Goal: Find specific page/section: Find specific page/section

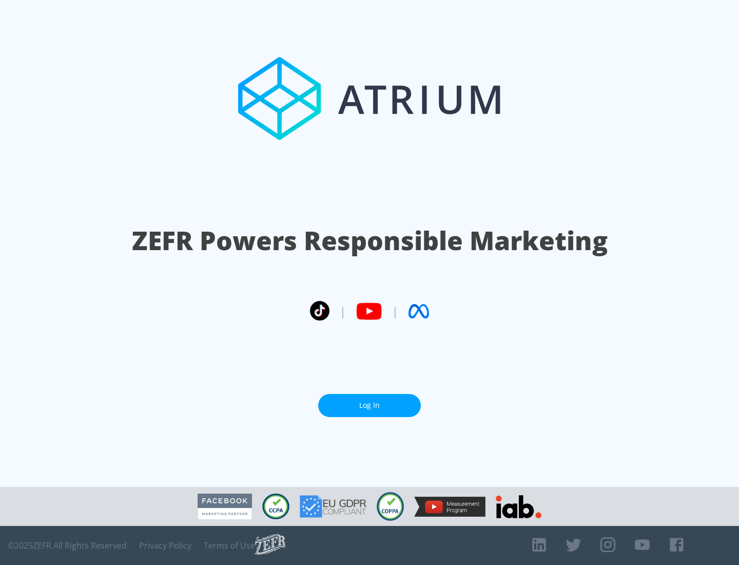
click at [370, 401] on link "Log In" at bounding box center [369, 405] width 103 height 23
